Goal: Find specific page/section: Find specific page/section

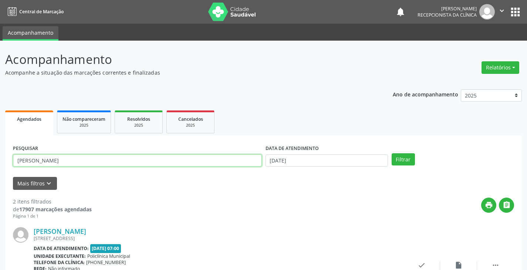
drag, startPoint x: 0, startPoint y: 0, endPoint x: 183, endPoint y: 164, distance: 245.7
click at [183, 164] on input "[PERSON_NAME]" at bounding box center [137, 160] width 249 height 13
type input "m"
click at [391, 153] on button "Filtrar" at bounding box center [402, 159] width 23 height 13
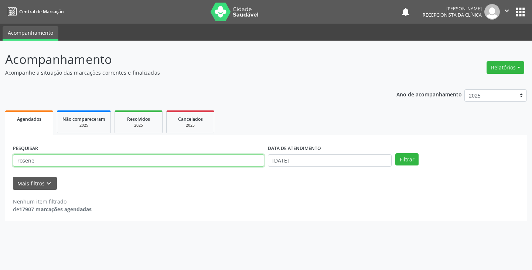
click at [141, 159] on input "rosene" at bounding box center [138, 160] width 251 height 13
type input "roseneide"
click at [395, 153] on button "Filtrar" at bounding box center [406, 159] width 23 height 13
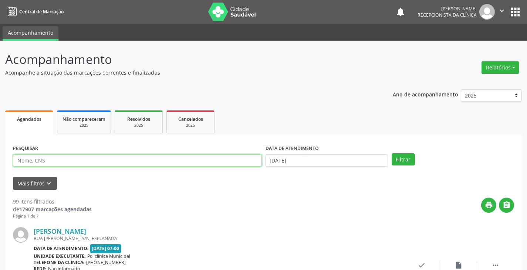
click at [141, 159] on input "text" at bounding box center [137, 160] width 249 height 13
type input "rosi"
click at [391, 153] on button "Filtrar" at bounding box center [402, 159] width 23 height 13
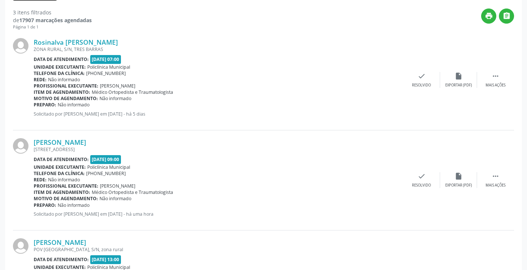
scroll to position [262, 0]
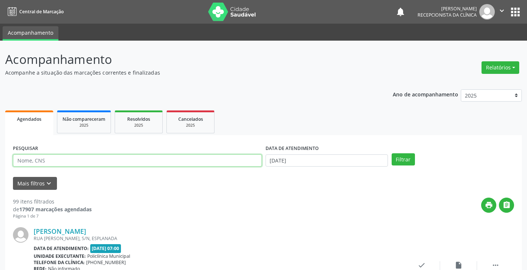
click at [180, 160] on input "text" at bounding box center [137, 160] width 249 height 13
type input "rosim"
click at [391, 153] on button "Filtrar" at bounding box center [402, 159] width 23 height 13
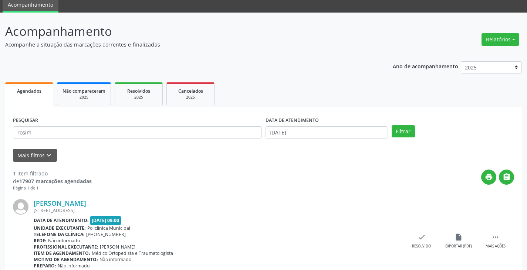
scroll to position [62, 0]
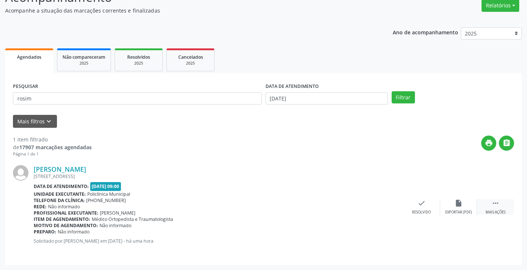
click at [496, 210] on div "Mais ações" at bounding box center [495, 212] width 20 height 5
click at [389, 208] on div "print Imprimir" at bounding box center [384, 207] width 37 height 16
